Goal: Information Seeking & Learning: Check status

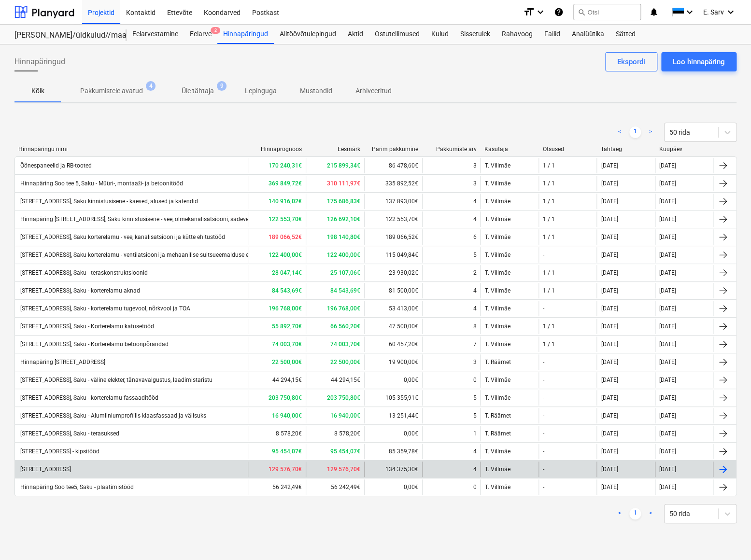
click at [71, 468] on div "[STREET_ADDRESS]" at bounding box center [45, 469] width 52 height 7
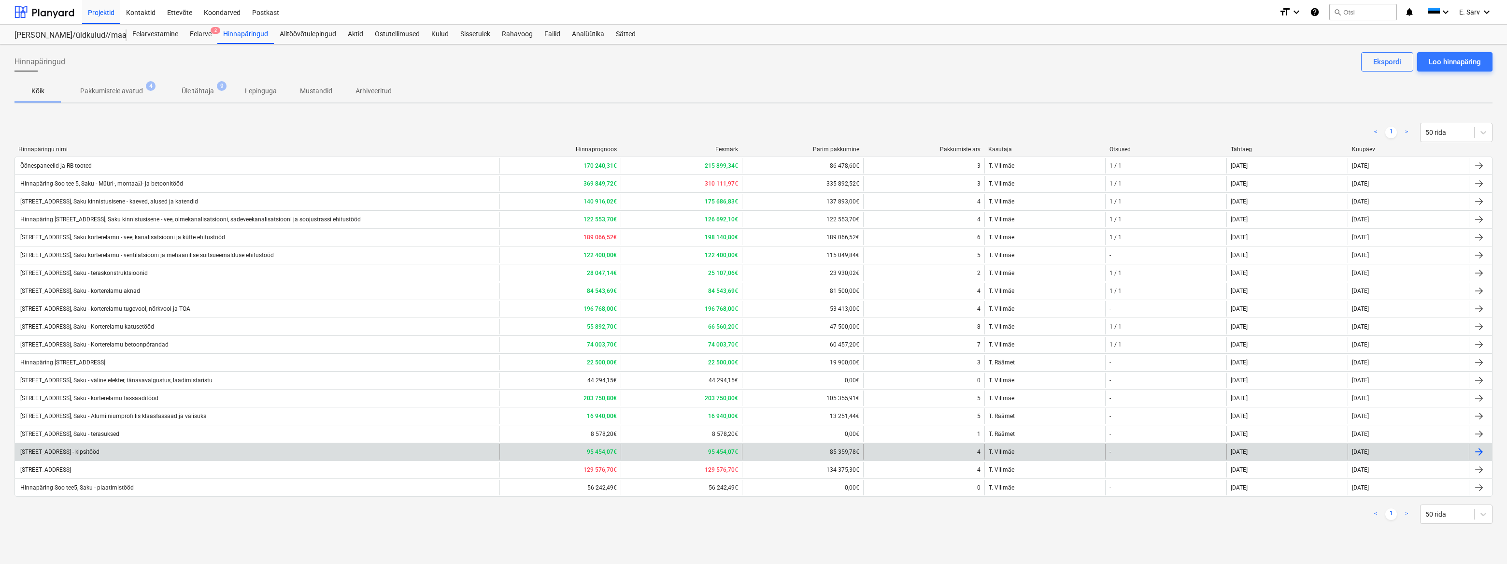
click at [62, 449] on div "[STREET_ADDRESS] - kipsitööd" at bounding box center [59, 451] width 81 height 7
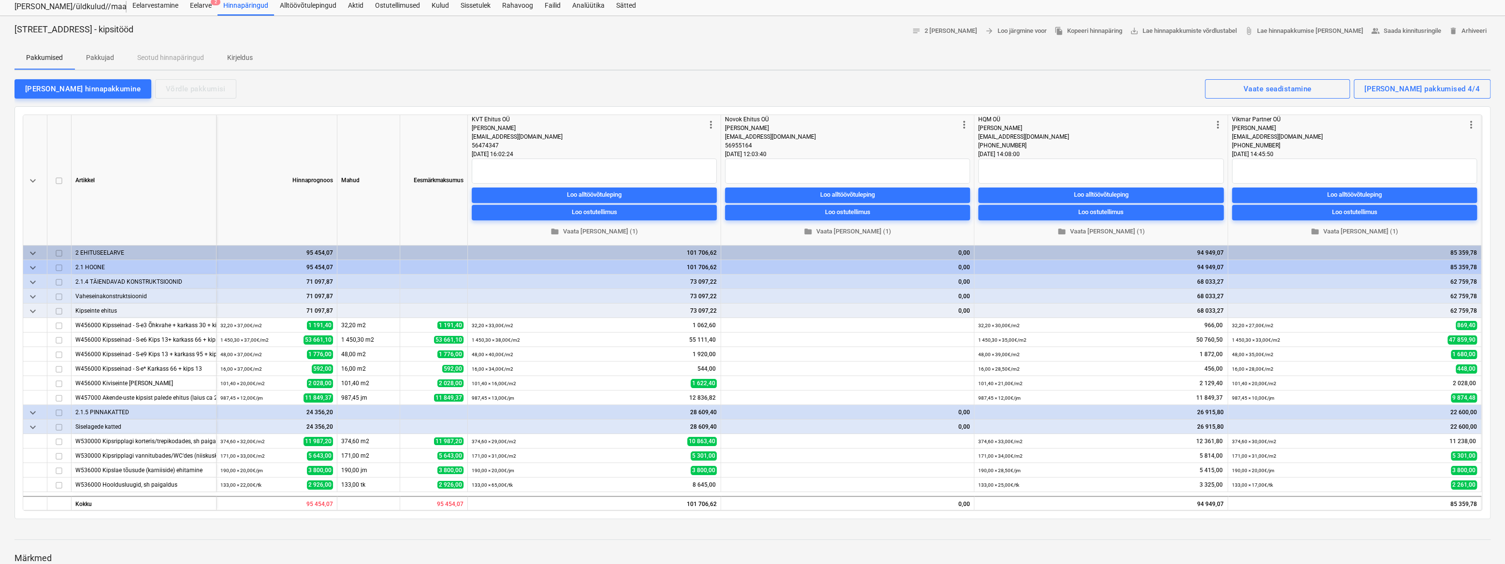
scroll to position [43, 0]
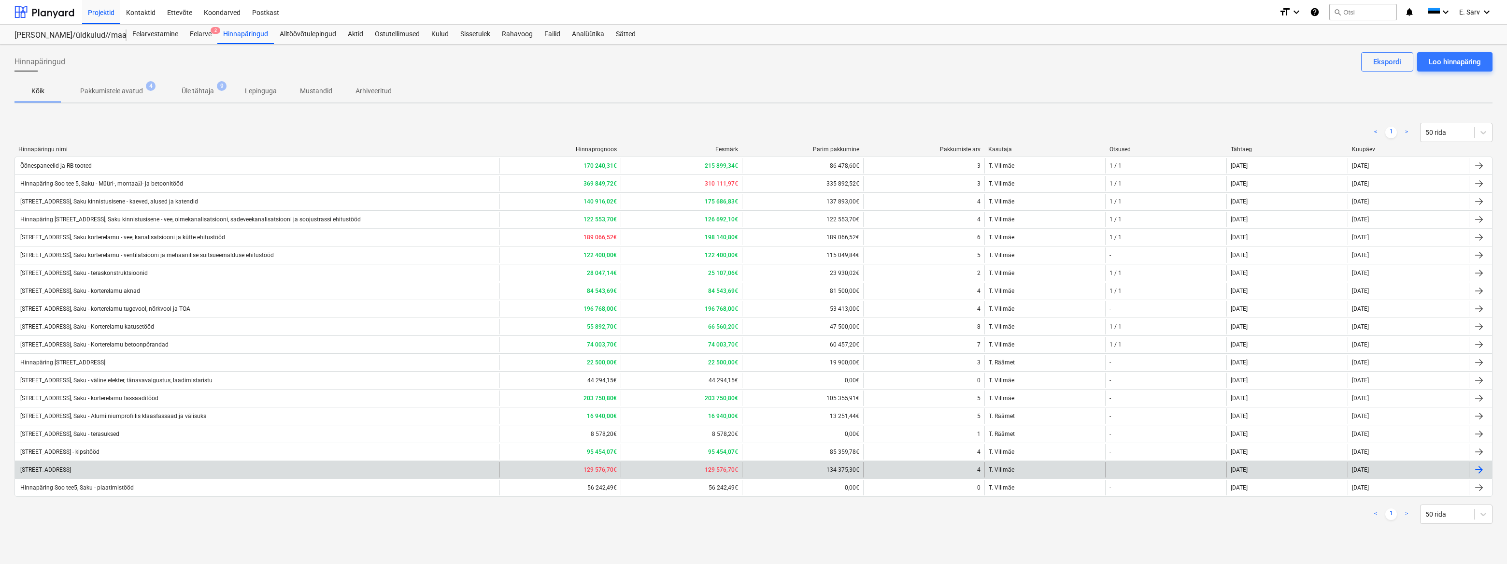
click at [71, 468] on div "[STREET_ADDRESS]" at bounding box center [45, 469] width 52 height 7
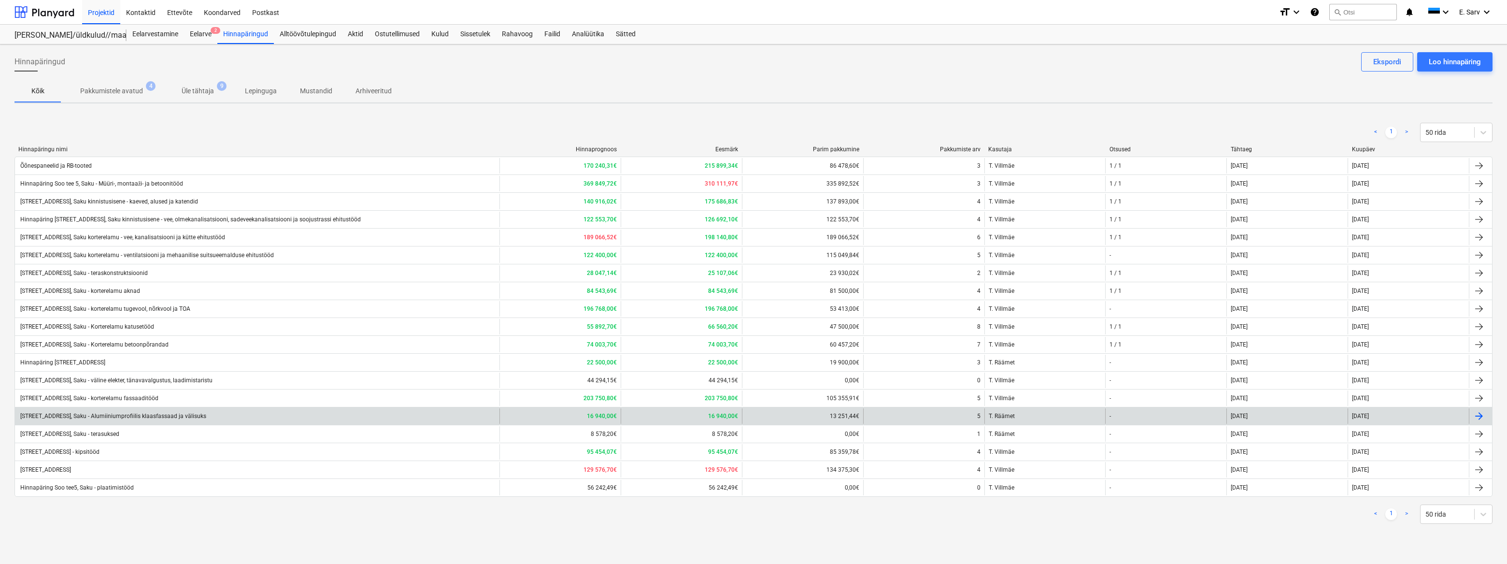
click at [106, 415] on div "[STREET_ADDRESS], Saku - Alumiiniumprofiilis klaasfassaad ja välisuks" at bounding box center [112, 416] width 187 height 7
